Goal: Use online tool/utility

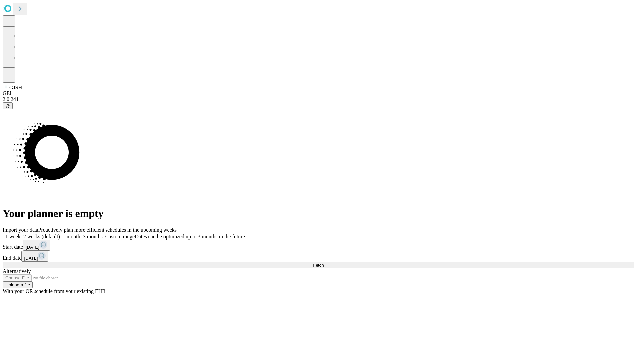
click at [324, 263] on span "Fetch" at bounding box center [318, 265] width 11 height 5
